Goal: Transaction & Acquisition: Purchase product/service

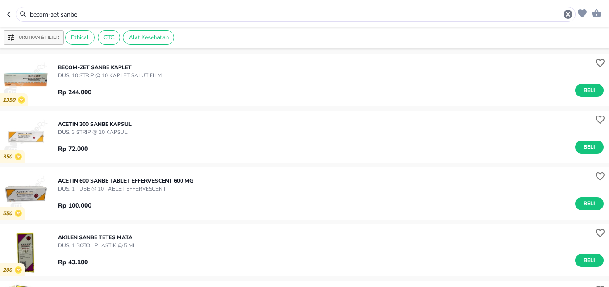
drag, startPoint x: 0, startPoint y: 0, endPoint x: 0, endPoint y: 14, distance: 13.8
click at [29, 14] on input "becom-zet sanbe" at bounding box center [296, 14] width 534 height 9
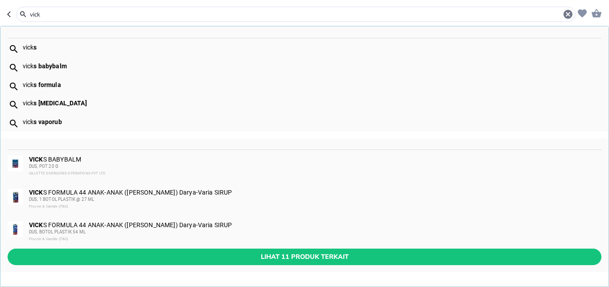
click at [45, 83] on b "s formula" at bounding box center [46, 84] width 27 height 7
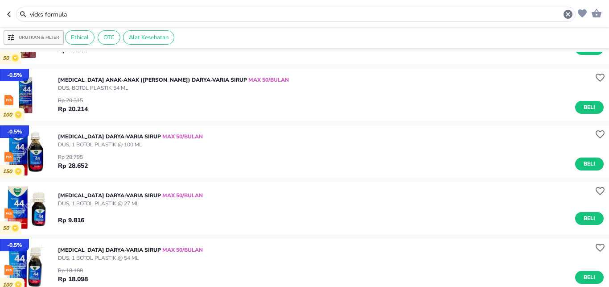
scroll to position [59, 0]
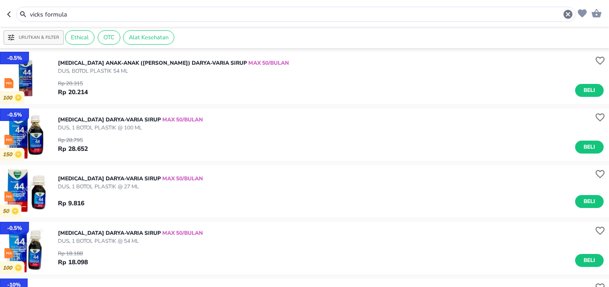
drag, startPoint x: 96, startPoint y: 16, endPoint x: 0, endPoint y: -1, distance: 97.9
click at [29, 10] on input "vicks formula" at bounding box center [296, 14] width 534 height 9
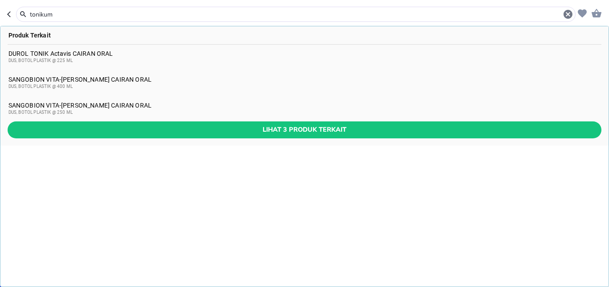
type input "tonikum"
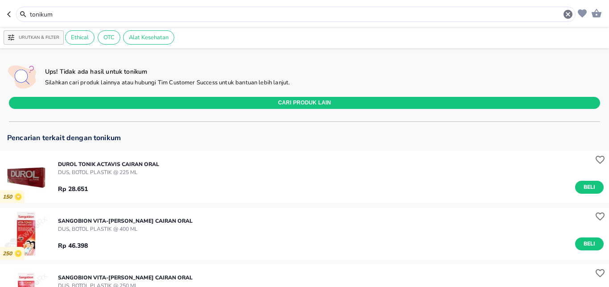
click at [55, 16] on input "tonikum" at bounding box center [296, 14] width 534 height 9
